Goal: Find specific page/section: Find specific page/section

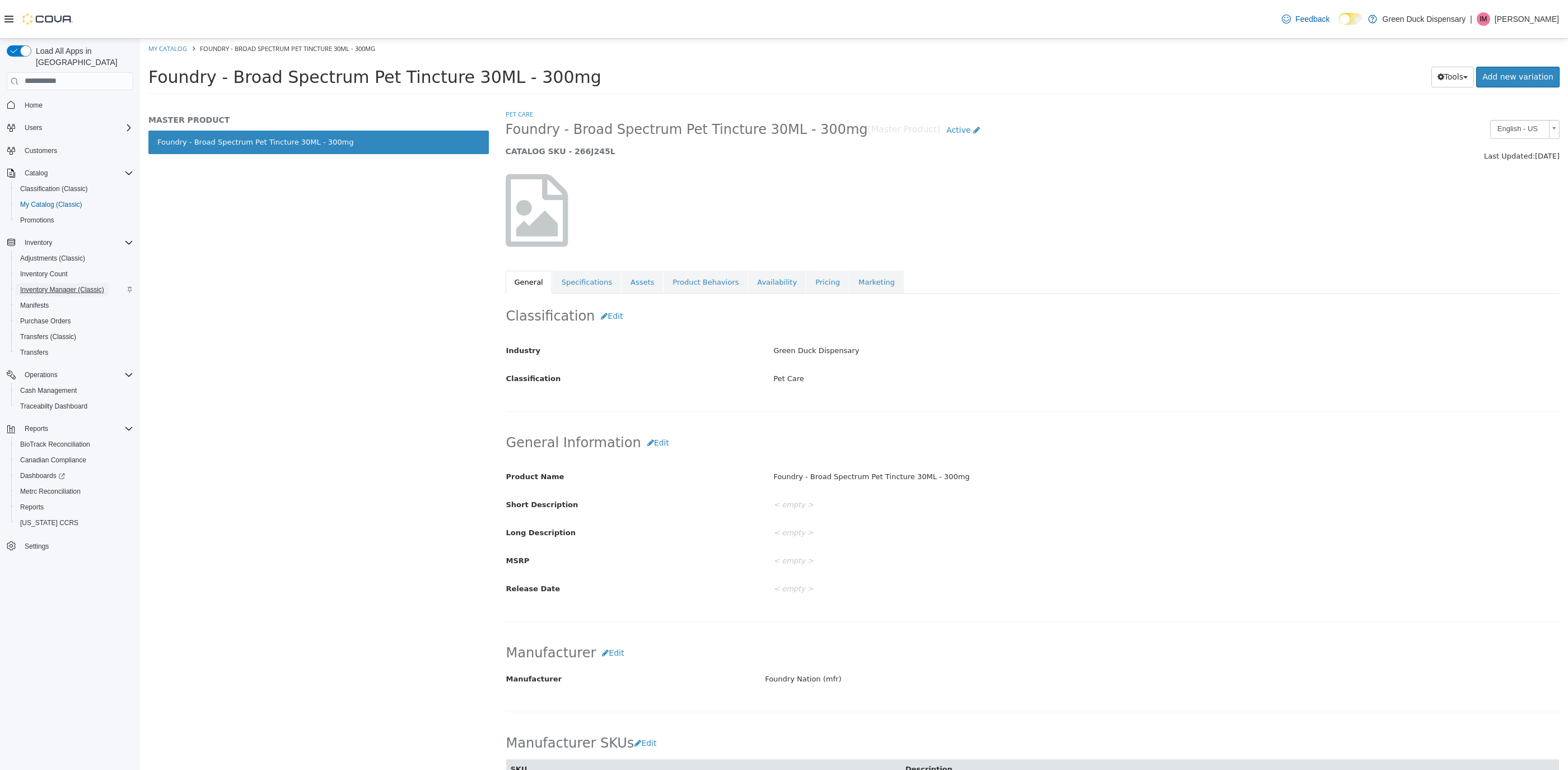
click at [60, 285] on span "Inventory Manager (Classic)" at bounding box center [61, 290] width 84 height 9
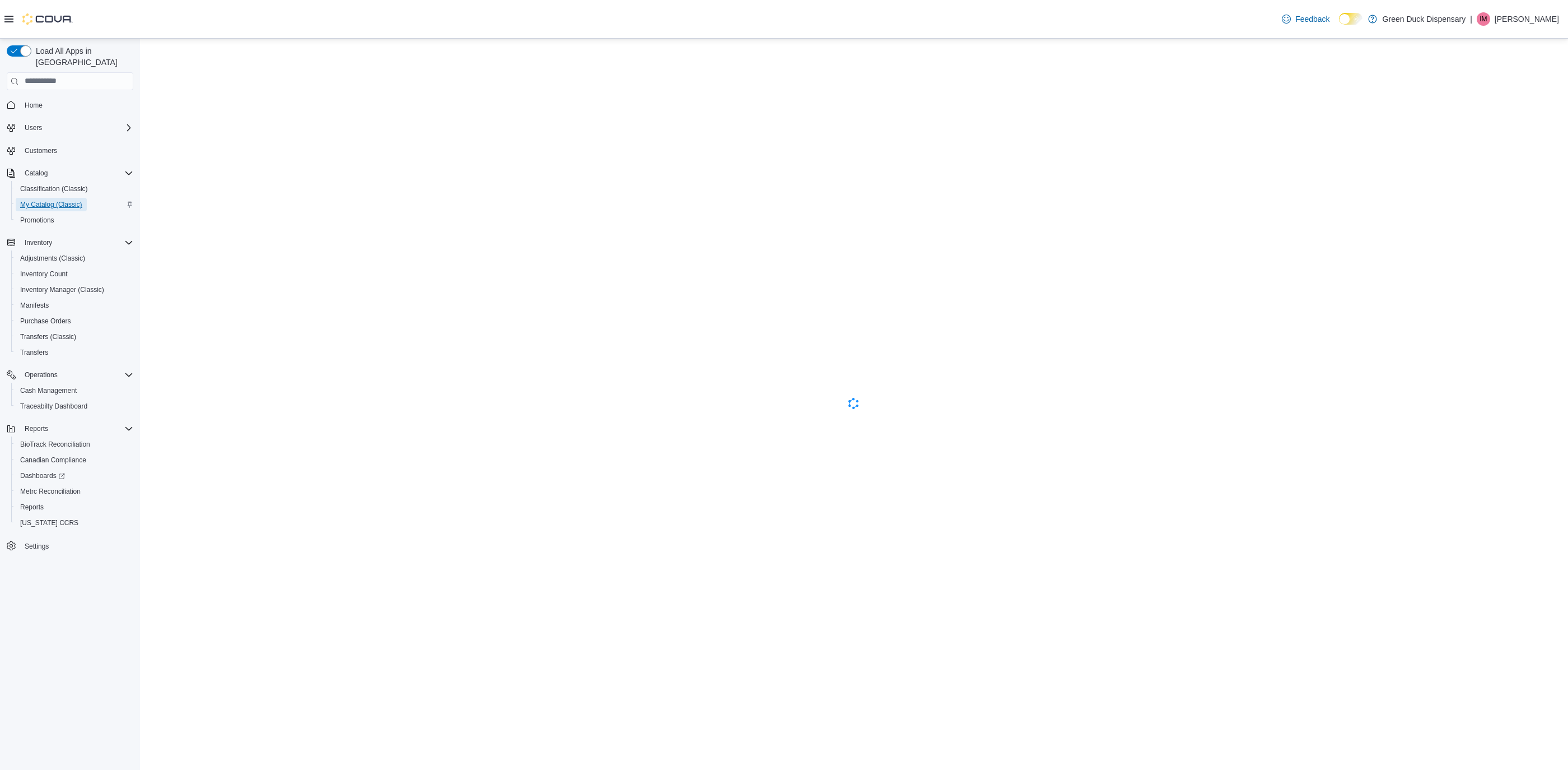
click at [49, 200] on span "My Catalog (Classic)" at bounding box center [51, 204] width 62 height 9
click at [52, 270] on span "Inventory Count" at bounding box center [43, 274] width 48 height 9
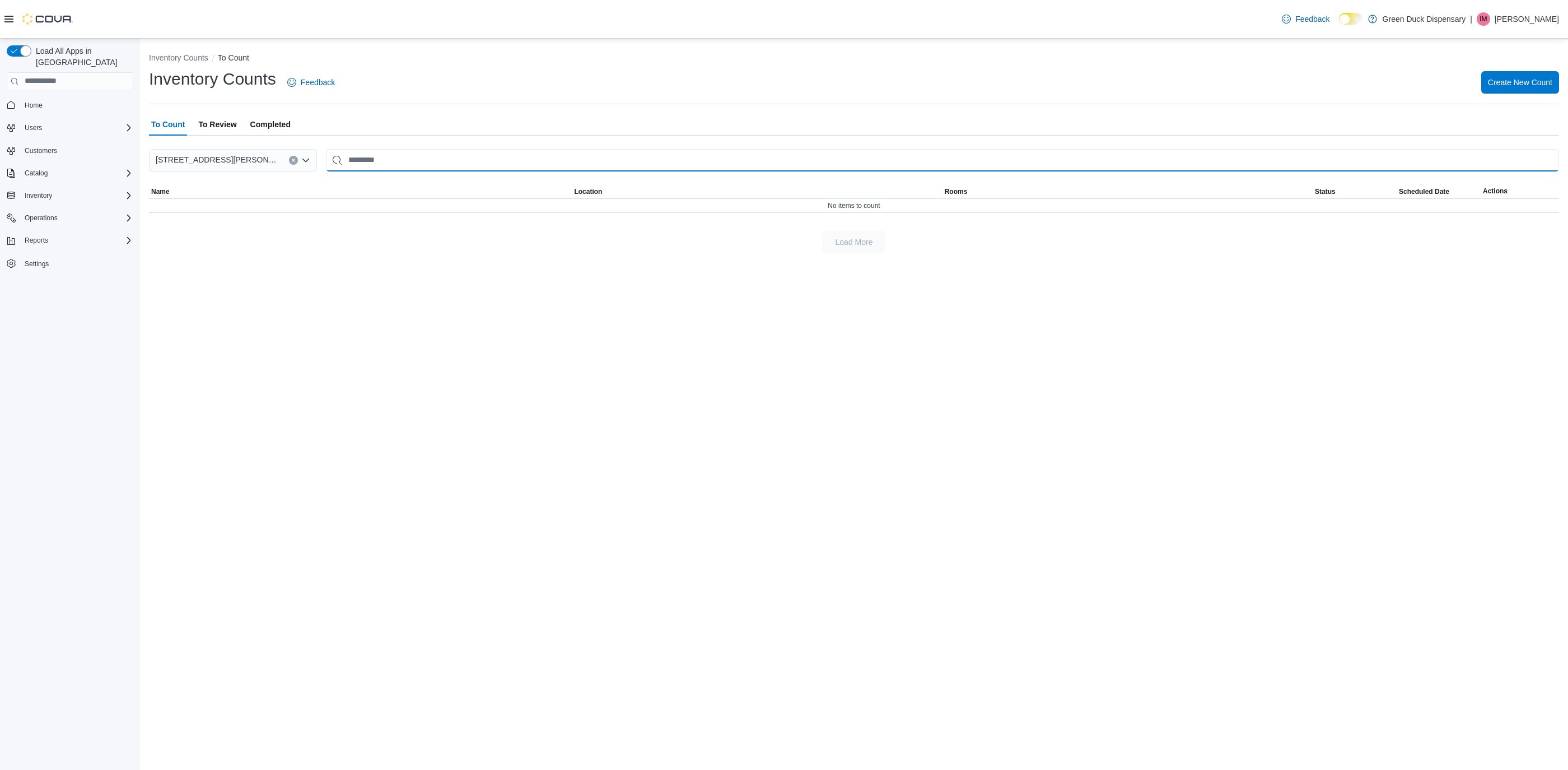
click at [426, 160] on input "This is a search bar. After typing your query, hit enter to filter the results …" at bounding box center [941, 160] width 1233 height 23
type input "**********"
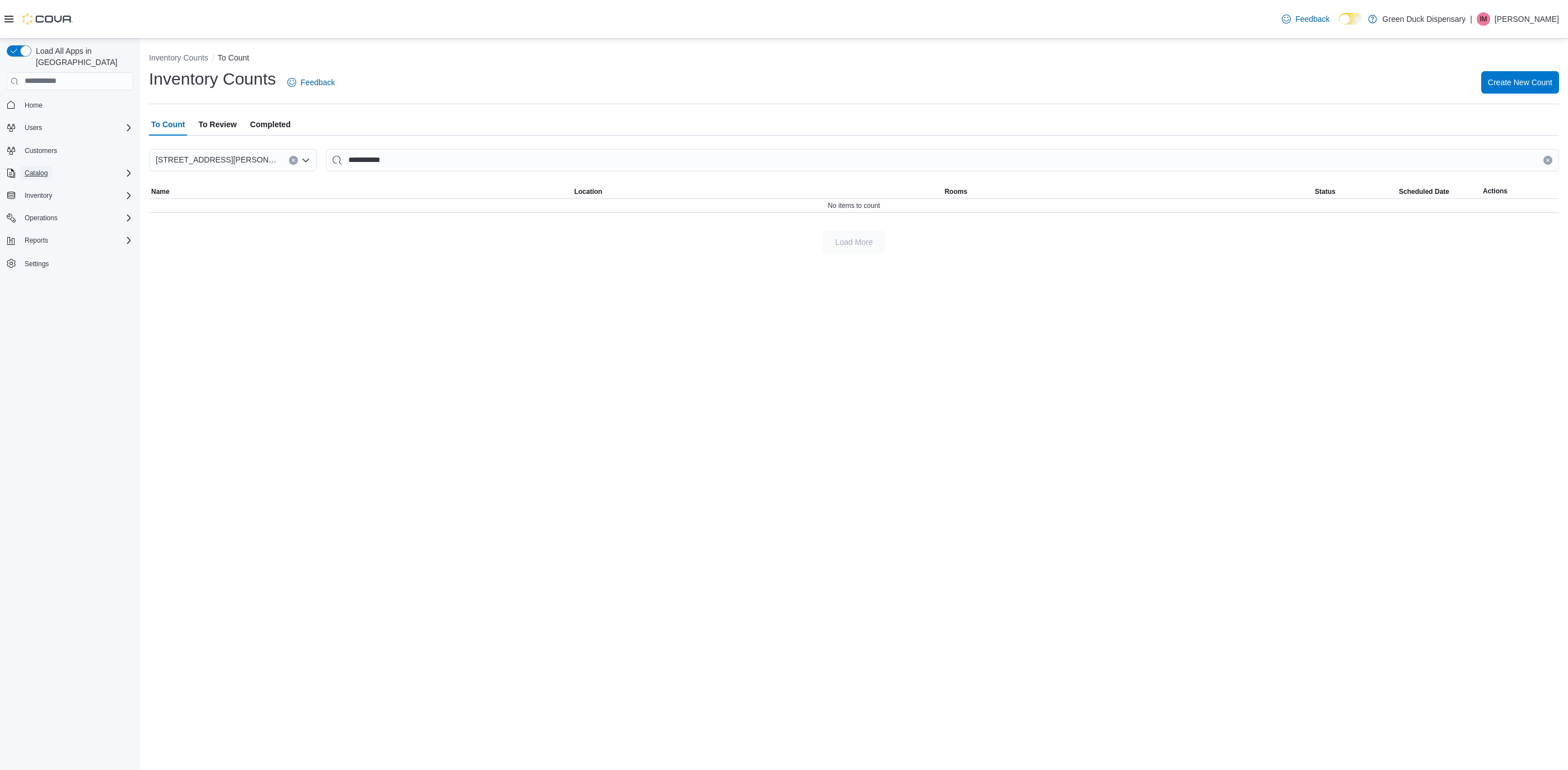
click at [43, 168] on span "Catalog" at bounding box center [35, 173] width 23 height 9
click at [37, 252] on span "Inventory" at bounding box center [38, 258] width 27 height 14
click at [51, 301] on span "Inventory Manager (Classic)" at bounding box center [61, 306] width 84 height 9
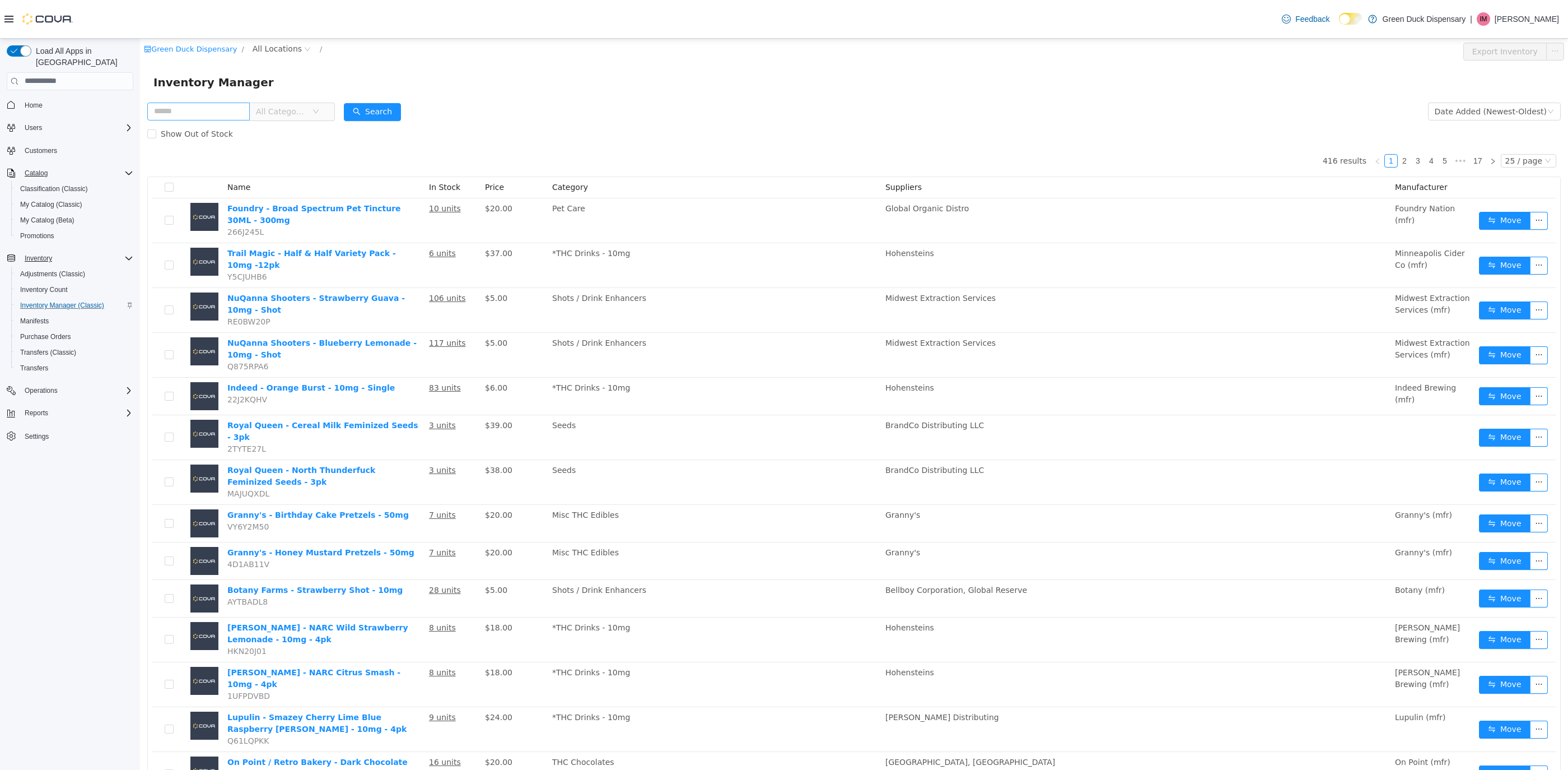
click at [206, 114] on input "text" at bounding box center [198, 111] width 102 height 18
type input "**********"
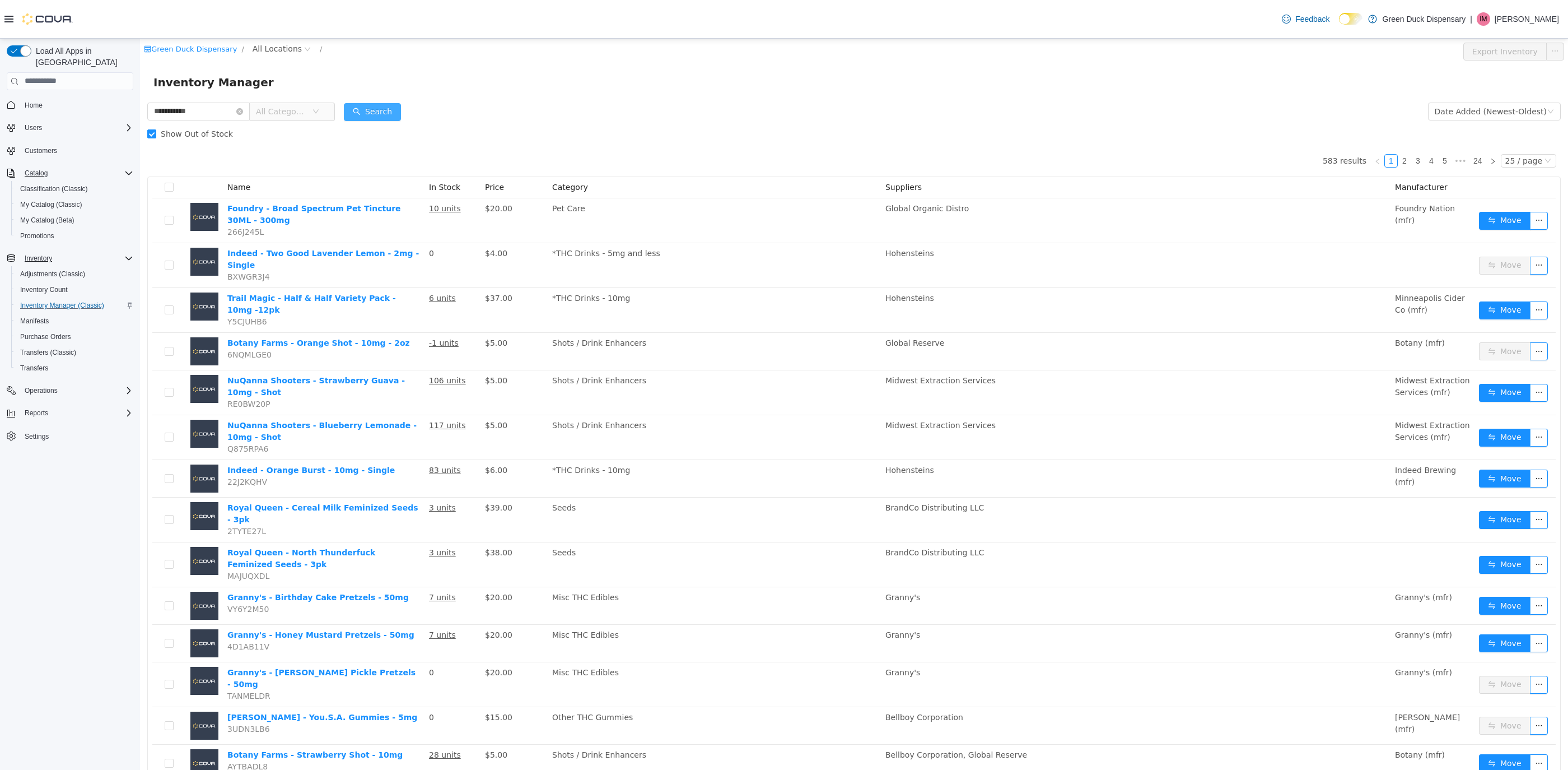
click at [372, 110] on button "Search" at bounding box center [372, 111] width 57 height 18
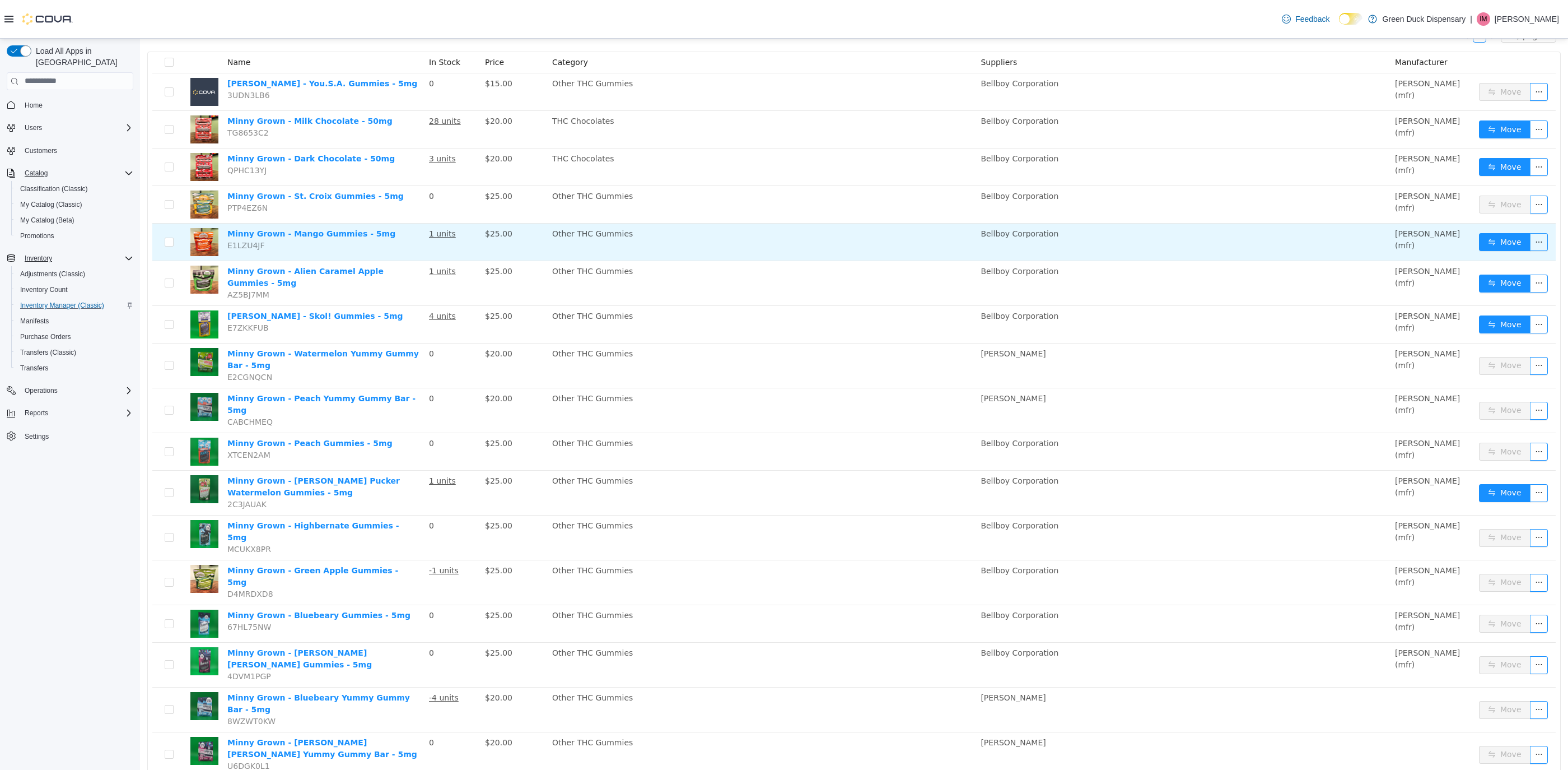
scroll to position [130, 0]
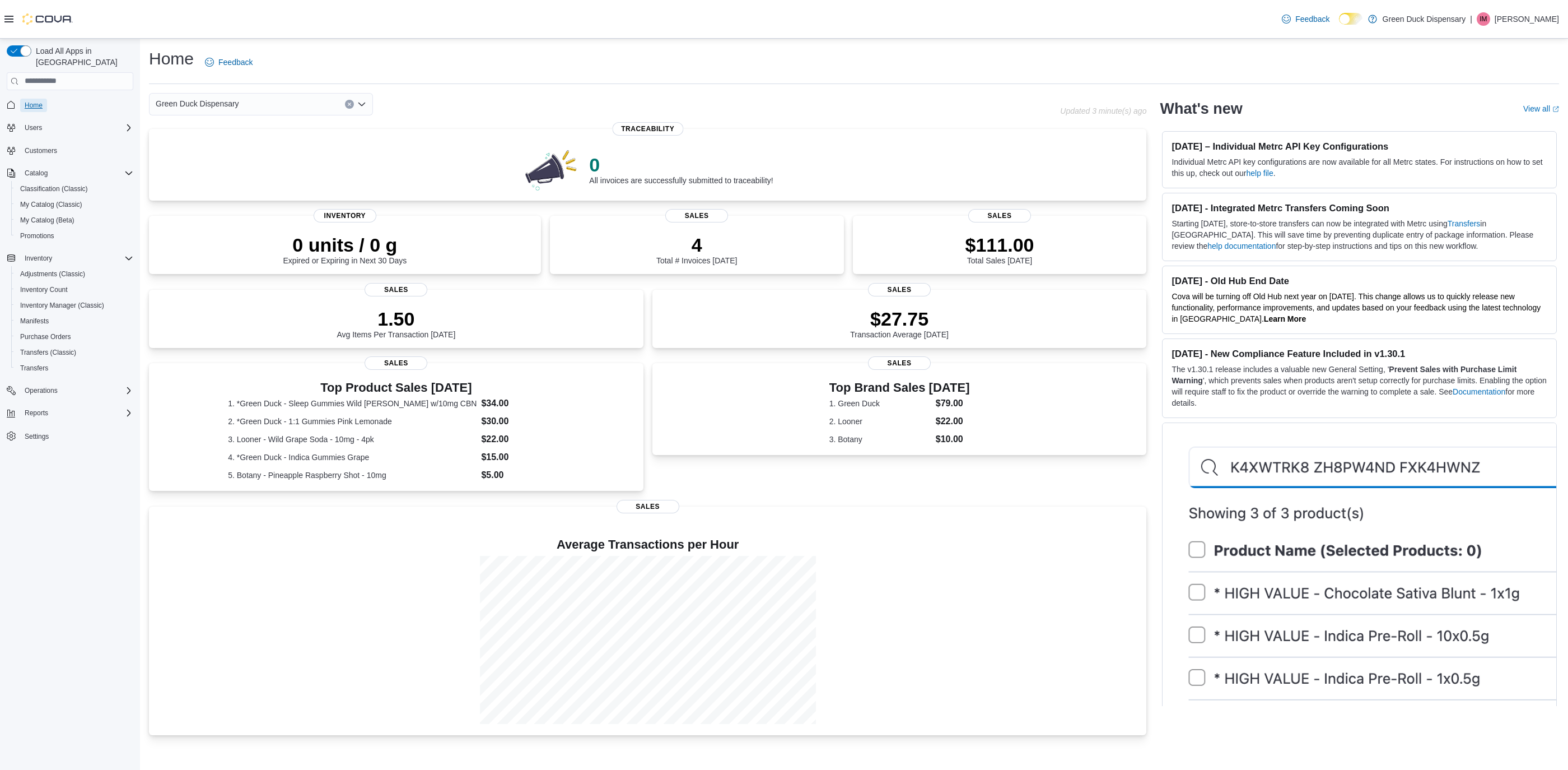
click at [36, 100] on span "Home" at bounding box center [33, 105] width 18 height 9
